Goal: Transaction & Acquisition: Purchase product/service

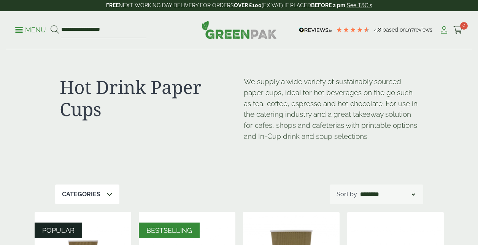
click at [441, 30] on icon at bounding box center [444, 30] width 10 height 8
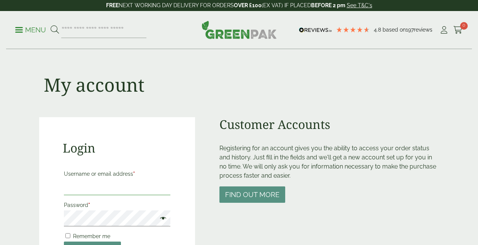
type input "**********"
click at [87, 193] on input "**********" at bounding box center [117, 187] width 107 height 16
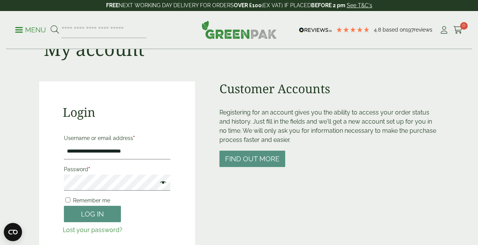
scroll to position [36, 0]
click at [109, 215] on button "Log in" at bounding box center [92, 213] width 57 height 16
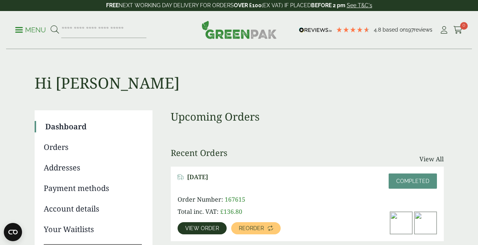
click at [109, 215] on ul "Dashboard Orders Addresses Payment methods Account details Your Waitlists Log o…" at bounding box center [94, 192] width 118 height 164
click at [75, 23] on input "search" at bounding box center [103, 30] width 85 height 16
type input "****"
click at [51, 25] on button at bounding box center [55, 30] width 8 height 10
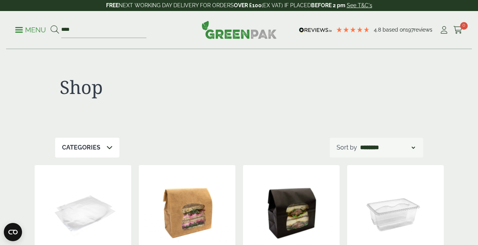
click at [78, 213] on img at bounding box center [83, 212] width 97 height 95
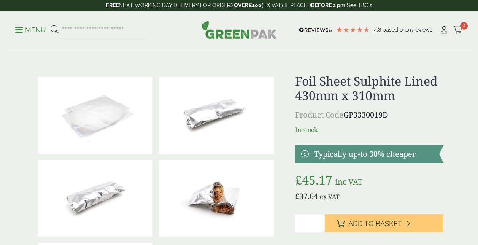
click at [94, 129] on img at bounding box center [95, 115] width 115 height 77
click at [22, 33] on p "Menu" at bounding box center [30, 29] width 31 height 9
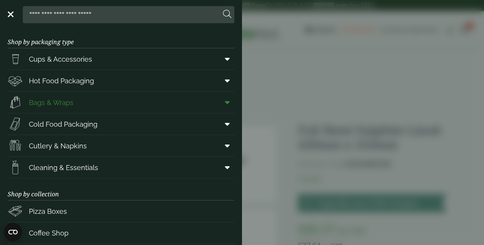
click at [40, 102] on span "Bags & Wraps" at bounding box center [51, 102] width 44 height 10
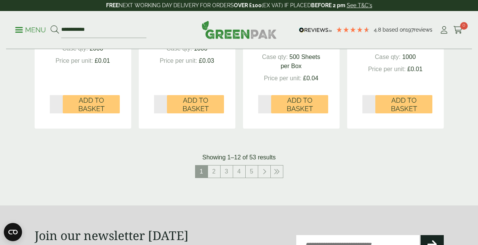
scroll to position [855, 0]
click at [212, 173] on link "2" at bounding box center [214, 171] width 12 height 12
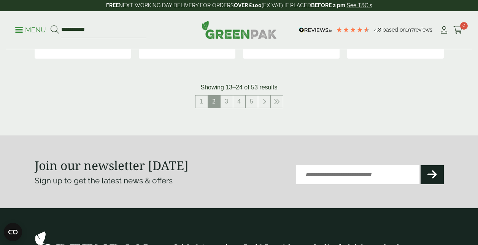
scroll to position [907, 0]
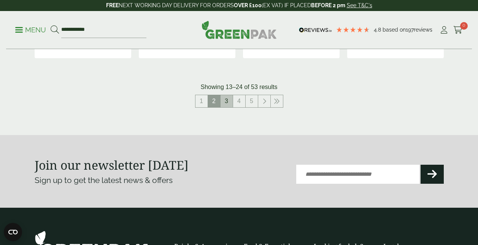
click at [224, 104] on link "3" at bounding box center [227, 101] width 12 height 12
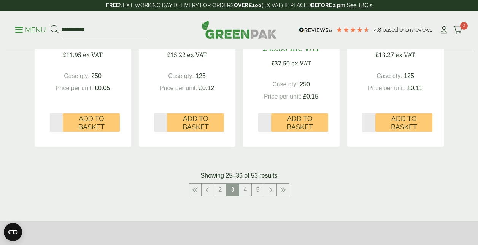
scroll to position [819, 0]
click at [245, 194] on link "4" at bounding box center [245, 189] width 12 height 12
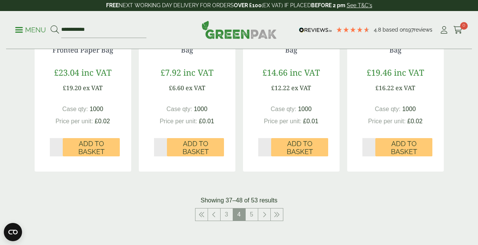
scroll to position [772, 0]
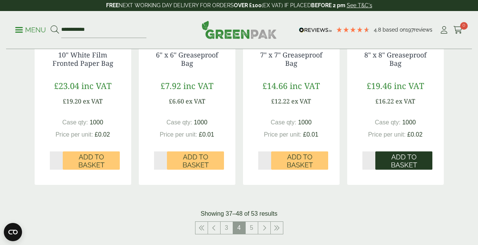
click at [415, 155] on span "Add to Basket" at bounding box center [404, 161] width 46 height 16
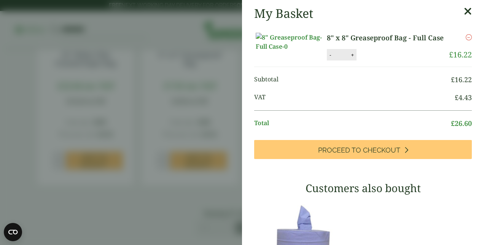
click at [464, 14] on icon at bounding box center [468, 11] width 8 height 11
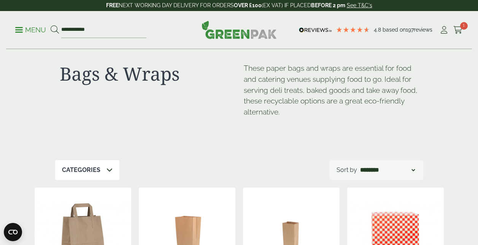
scroll to position [0, 0]
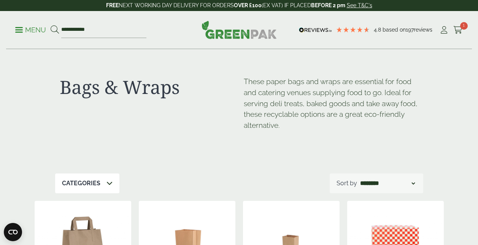
click at [106, 183] on icon at bounding box center [109, 183] width 6 height 6
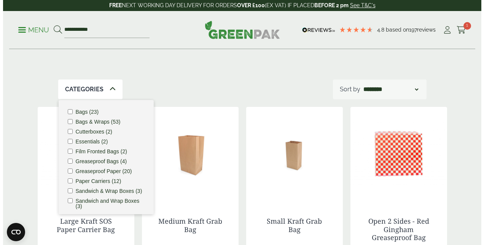
scroll to position [95, 0]
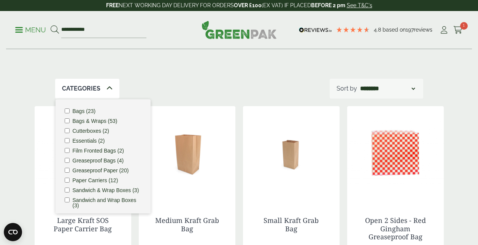
click at [123, 67] on div "Bags & Wraps These paper bags and wraps are essential for food and catering ven…" at bounding box center [239, 17] width 368 height 124
click at [37, 34] on p "Menu" at bounding box center [30, 29] width 31 height 9
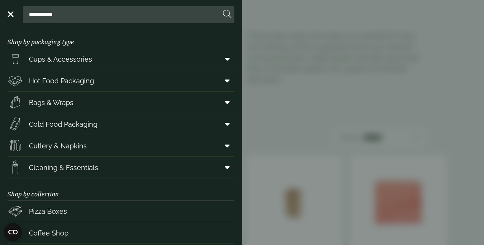
click at [37, 34] on h3 "Shop by packaging type" at bounding box center [121, 37] width 227 height 22
click at [45, 81] on span "Hot Food Packaging" at bounding box center [61, 81] width 65 height 10
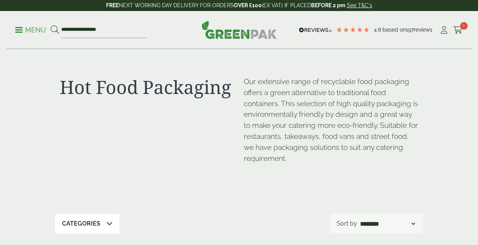
click at [45, 81] on div "Hot Food Packaging Our extensive range of recyclable food packaging offers a gr…" at bounding box center [239, 170] width 418 height 243
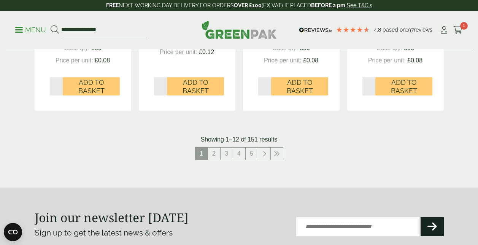
scroll to position [896, 0]
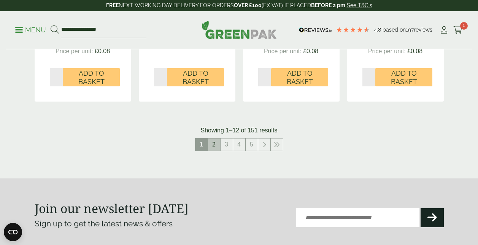
click at [212, 146] on link "2" at bounding box center [214, 144] width 12 height 12
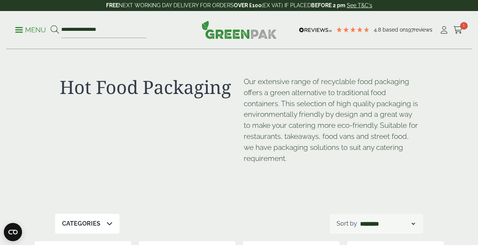
scroll to position [896, 0]
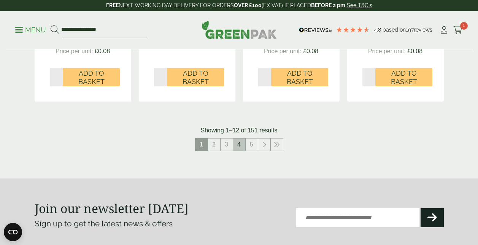
click at [238, 146] on link "4" at bounding box center [239, 144] width 12 height 12
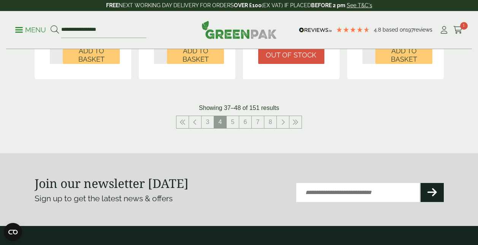
scroll to position [939, 0]
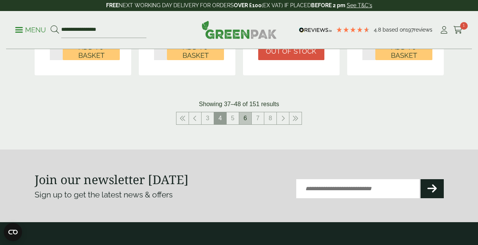
click at [246, 113] on link "6" at bounding box center [245, 118] width 12 height 12
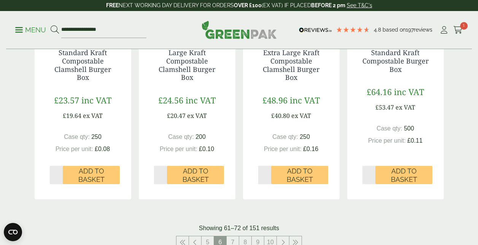
scroll to position [805, 0]
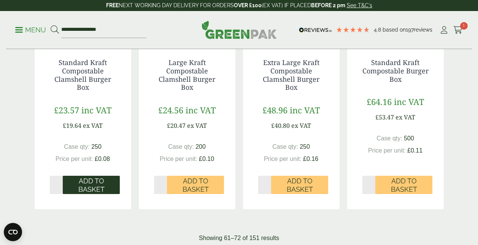
click at [87, 184] on span "Add to Basket" at bounding box center [91, 185] width 46 height 16
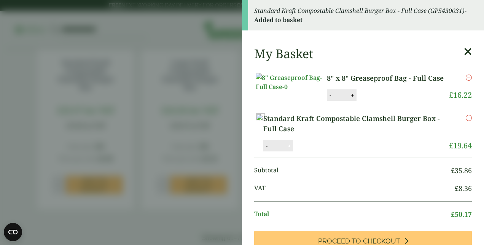
click at [159, 222] on aside "Standard Kraft Compostable Clamshell Burger Box - Full Case (GP5430031) - Added…" at bounding box center [242, 122] width 484 height 245
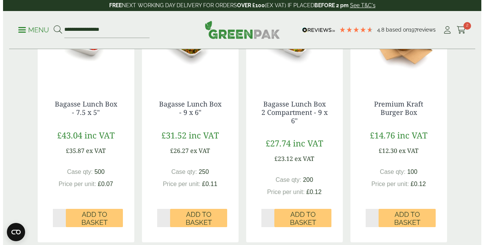
scroll to position [253, 0]
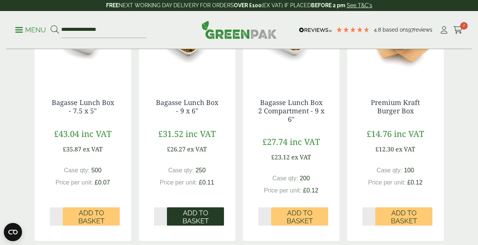
click at [201, 221] on span "Add to Basket" at bounding box center [195, 217] width 46 height 16
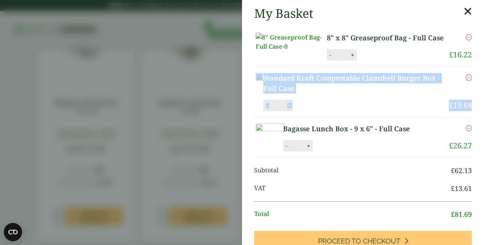
drag, startPoint x: 472, startPoint y: 68, endPoint x: 470, endPoint y: 130, distance: 61.3
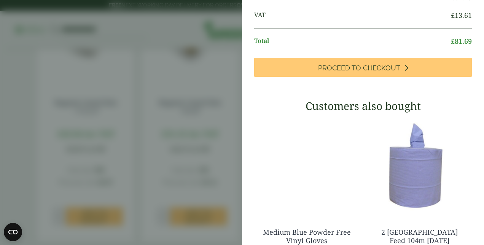
scroll to position [178, 0]
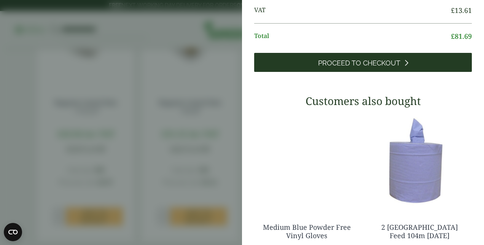
click at [405, 72] on link "Proceed to Checkout" at bounding box center [363, 62] width 218 height 19
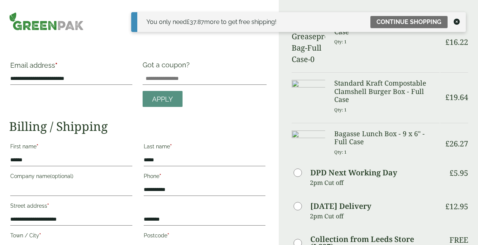
click at [245, 101] on div "Got a coupon? Apply" at bounding box center [204, 84] width 133 height 46
click at [404, 17] on link "Continue shopping" at bounding box center [408, 22] width 77 height 12
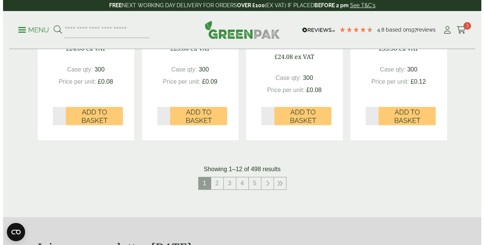
scroll to position [790, 0]
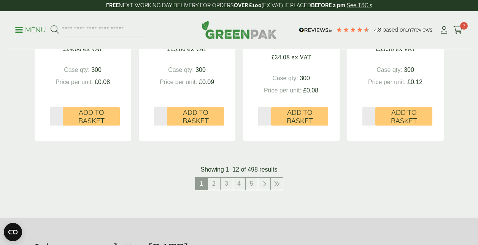
click at [25, 27] on p "Menu" at bounding box center [30, 29] width 31 height 9
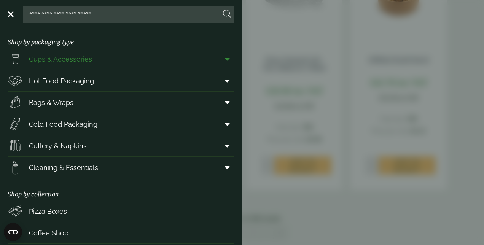
click at [28, 54] on span "Cups & Accessories" at bounding box center [50, 58] width 84 height 15
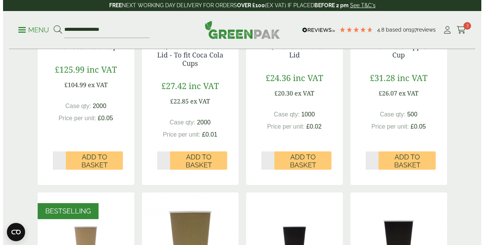
scroll to position [244, 0]
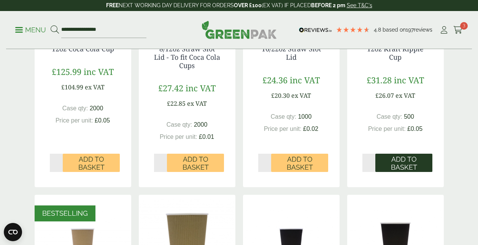
click at [399, 160] on span "Add to Basket" at bounding box center [404, 163] width 46 height 16
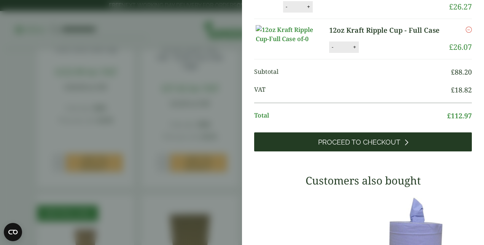
scroll to position [156, 0]
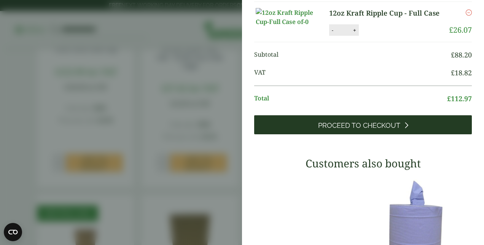
click at [375, 134] on link "Proceed to Checkout" at bounding box center [363, 124] width 218 height 19
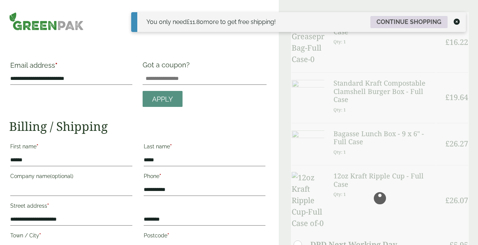
click at [415, 24] on link "Continue shopping" at bounding box center [408, 22] width 77 height 12
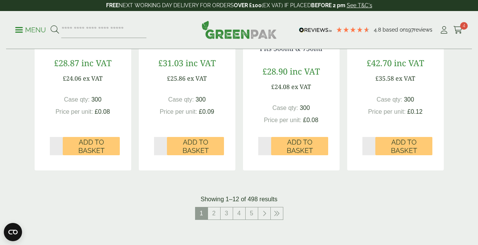
scroll to position [772, 0]
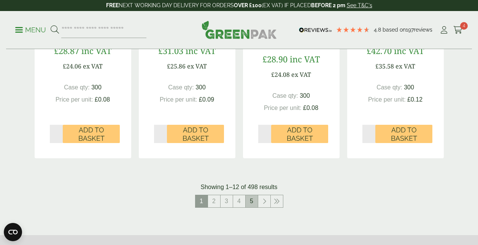
click at [255, 202] on link "5" at bounding box center [252, 201] width 12 height 12
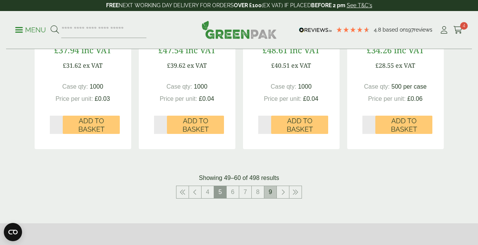
click at [272, 197] on link "9" at bounding box center [270, 192] width 12 height 12
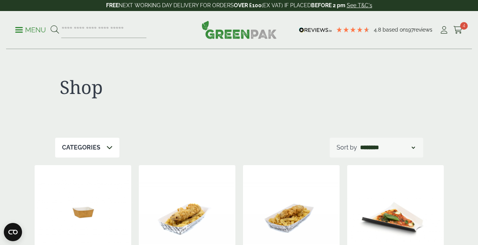
click at [110, 147] on icon at bounding box center [109, 147] width 6 height 6
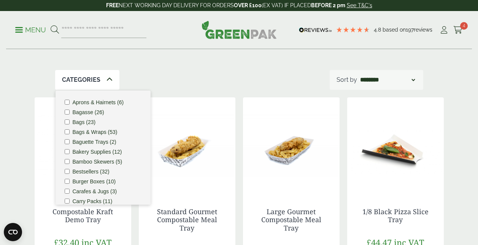
scroll to position [67, 0]
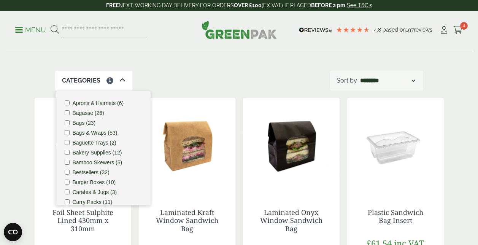
click at [185, 66] on div "Shop" at bounding box center [239, 27] width 368 height 88
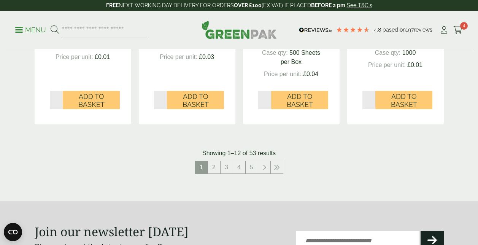
scroll to position [823, 0]
click at [214, 167] on link "2" at bounding box center [214, 168] width 12 height 12
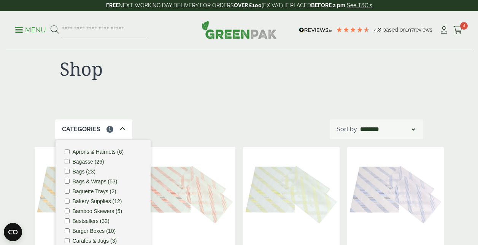
scroll to position [16, 0]
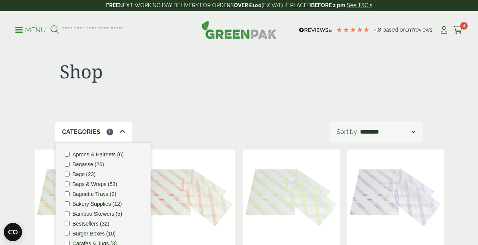
click at [207, 131] on div "Categories 1 Aprons & Hairnets (6) Bagasse (26) Bags (23) Bags & Wraps (53) Bag…" at bounding box center [239, 132] width 368 height 20
click at [201, 129] on div "Categories 1 Aprons & Hairnets (6) Bagasse (26) Bags (23) Bags & Wraps (53) Bag…" at bounding box center [239, 132] width 368 height 20
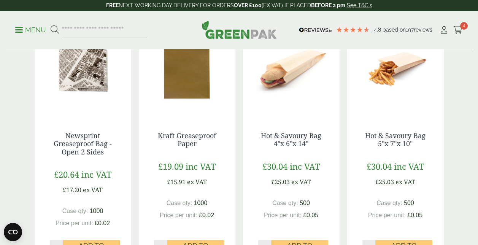
scroll to position [656, 0]
click at [180, 91] on img at bounding box center [187, 68] width 97 height 95
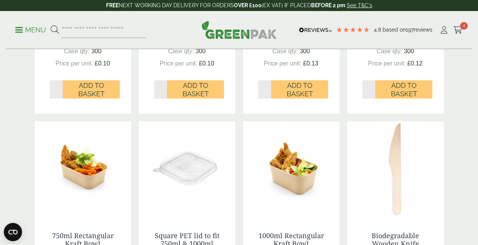
scroll to position [544, 0]
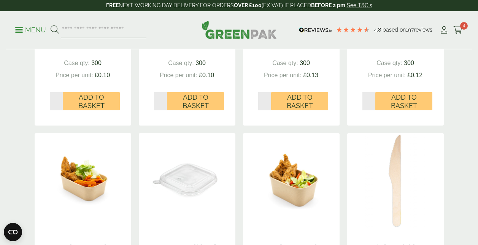
click at [81, 31] on input "search" at bounding box center [103, 30] width 85 height 16
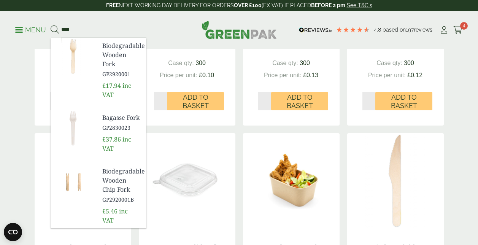
type input "****"
click at [116, 61] on span "Biodegradable Wooden Fork" at bounding box center [121, 54] width 38 height 27
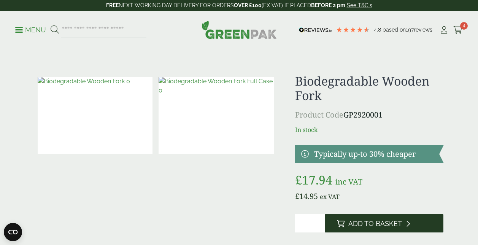
click at [353, 221] on span "Add to Basket" at bounding box center [375, 223] width 54 height 8
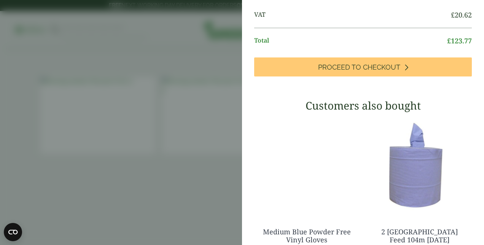
scroll to position [259, 0]
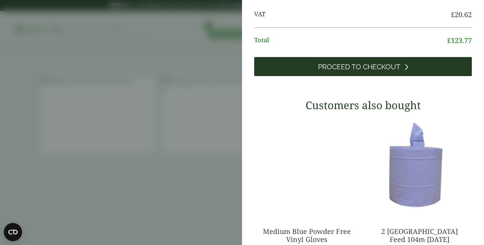
click at [334, 76] on link "Proceed to Checkout" at bounding box center [363, 66] width 218 height 19
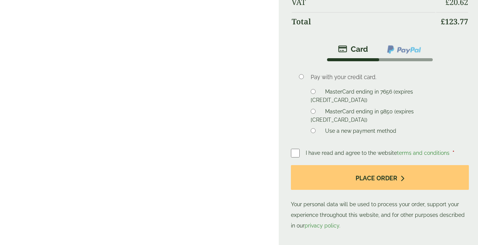
scroll to position [377, 0]
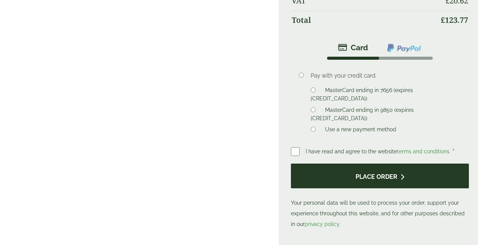
click at [328, 174] on button "Place order" at bounding box center [380, 176] width 178 height 25
